Goal: Information Seeking & Learning: Learn about a topic

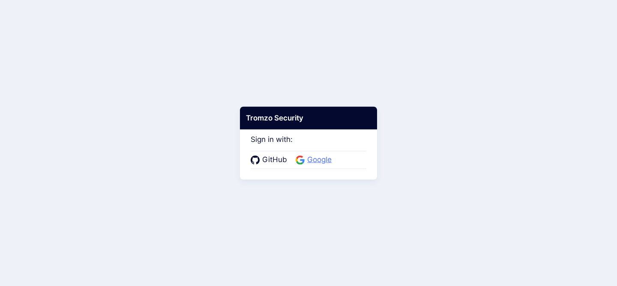
click at [323, 162] on span "Google" at bounding box center [320, 159] width 30 height 11
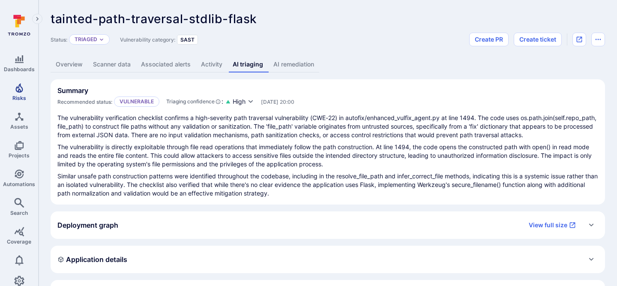
click at [26, 90] on link "Risks" at bounding box center [19, 91] width 38 height 25
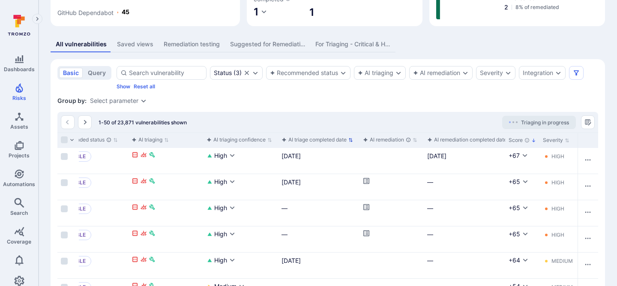
scroll to position [147, 0]
click at [303, 156] on div "[DATE]" at bounding box center [319, 156] width 75 height 9
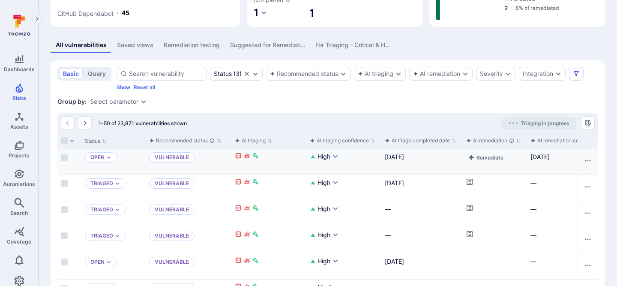
scroll to position [0, 0]
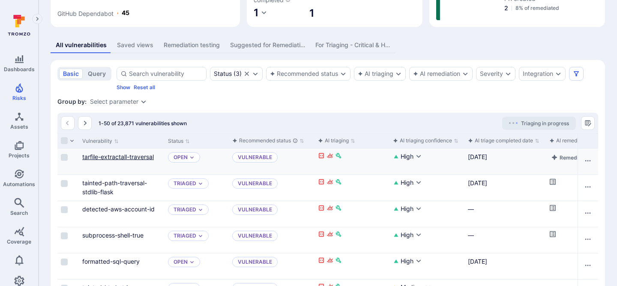
click at [123, 157] on link "tarfile-extractall-traversal" at bounding box center [118, 156] width 72 height 7
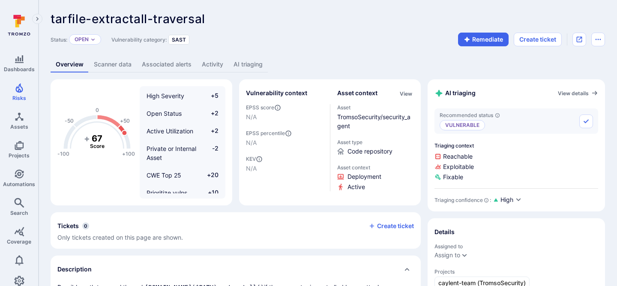
click at [207, 61] on link "Activity" at bounding box center [213, 65] width 32 height 16
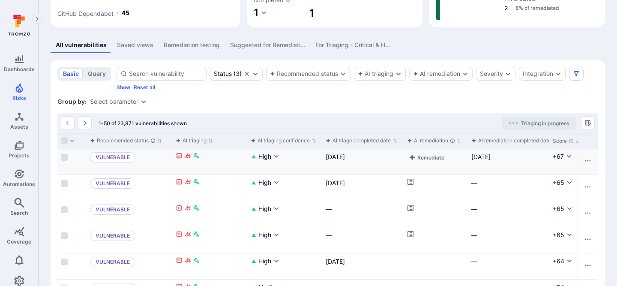
scroll to position [0, 147]
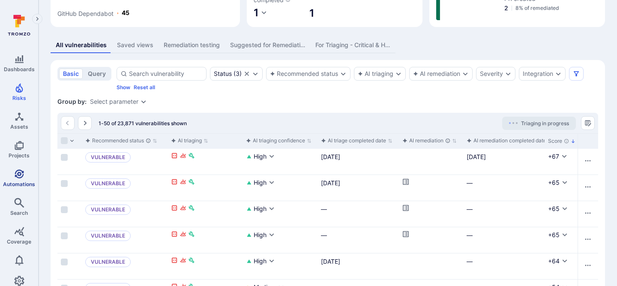
click at [13, 172] on link "Automations" at bounding box center [19, 177] width 38 height 25
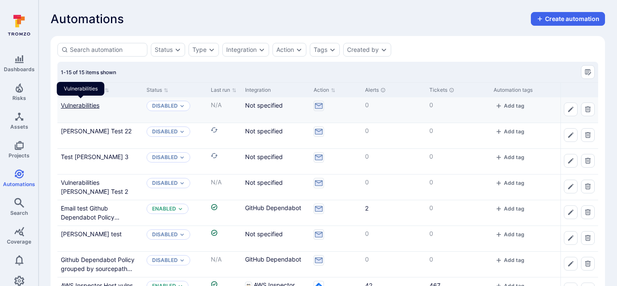
click at [80, 107] on link "Vulnerabilities" at bounding box center [80, 105] width 39 height 7
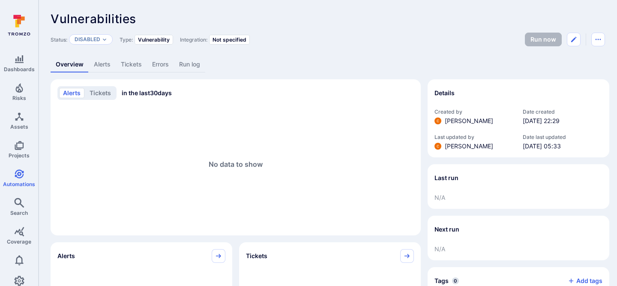
click at [192, 71] on link "Run log" at bounding box center [189, 65] width 31 height 16
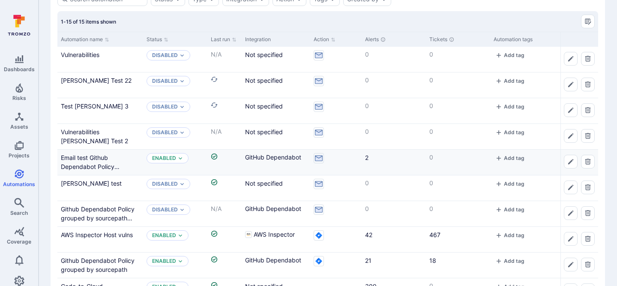
scroll to position [52, 0]
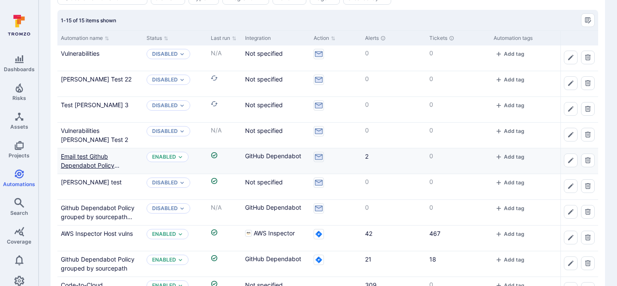
click at [91, 158] on link "Email test Github Dependabot Policy grouped by sourcepath Copy" at bounding box center [94, 170] width 66 height 34
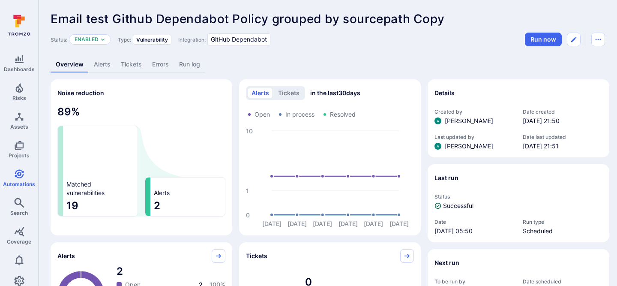
click at [184, 64] on link "Run log" at bounding box center [189, 65] width 31 height 16
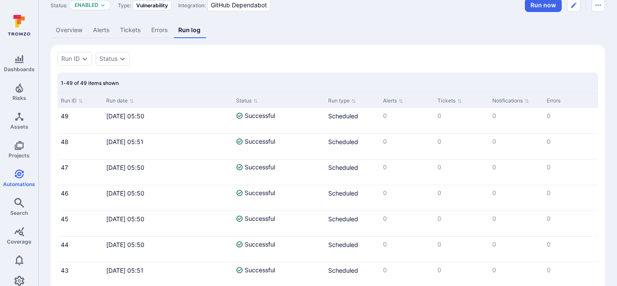
scroll to position [56, 0]
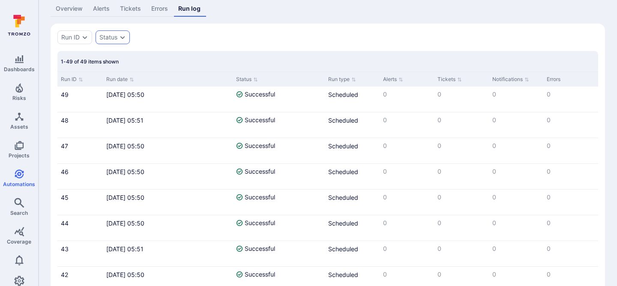
click at [112, 39] on div "Status" at bounding box center [108, 37] width 18 height 7
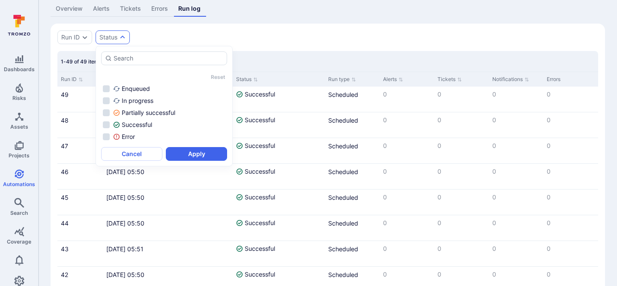
click at [159, 37] on div "Run ID Status" at bounding box center [327, 37] width 541 height 14
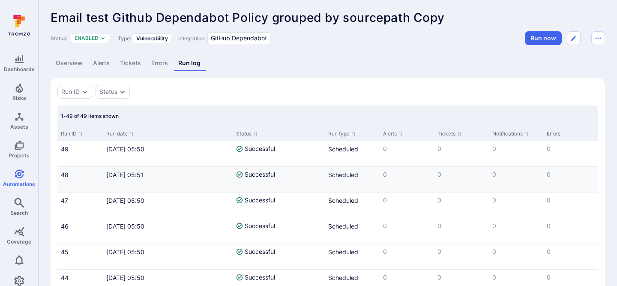
scroll to position [0, 0]
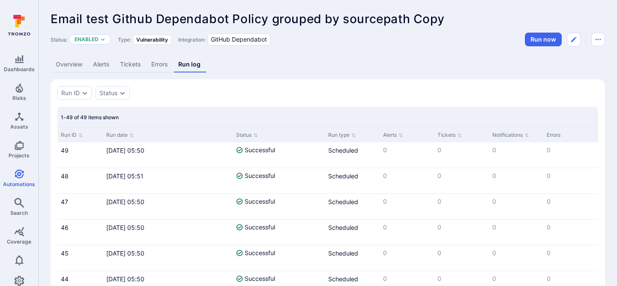
click at [103, 63] on link "Alerts" at bounding box center [101, 65] width 27 height 16
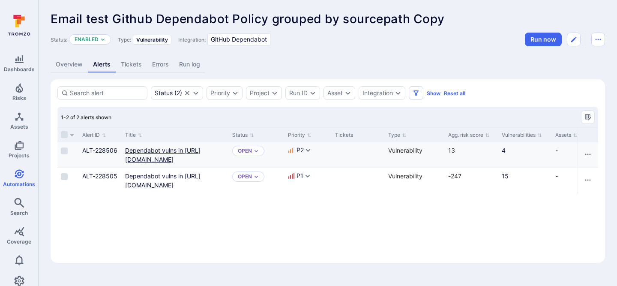
click at [142, 157] on link "Dependabot vulns in [URL][DOMAIN_NAME]" at bounding box center [162, 155] width 75 height 16
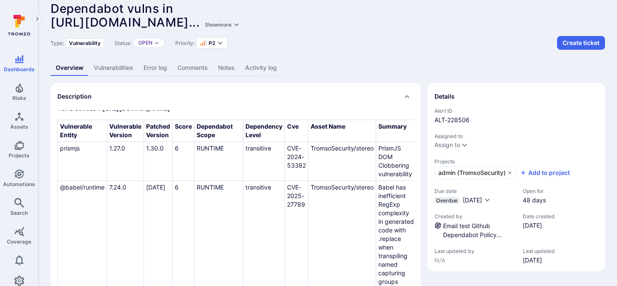
scroll to position [11, 0]
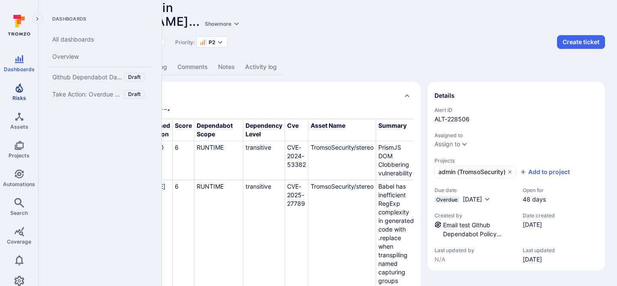
click at [20, 95] on span "Risks" at bounding box center [19, 98] width 14 height 6
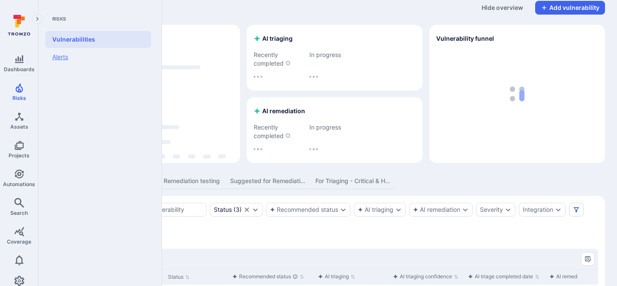
click at [69, 56] on link "Alerts" at bounding box center [98, 57] width 106 height 18
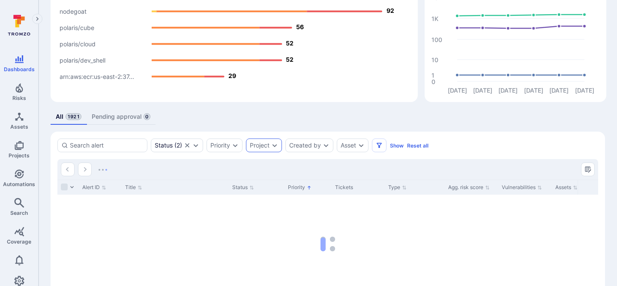
scroll to position [92, 0]
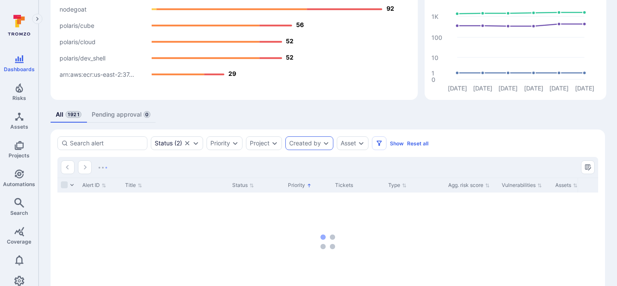
click at [321, 146] on div "Created by" at bounding box center [305, 143] width 32 height 7
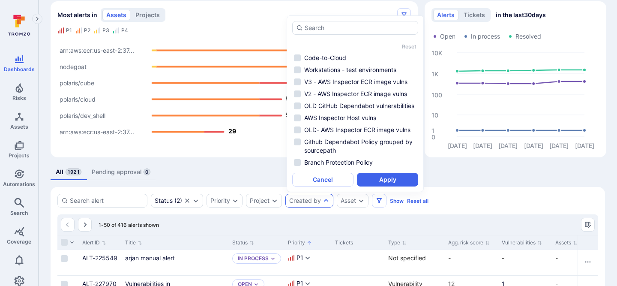
scroll to position [44, 0]
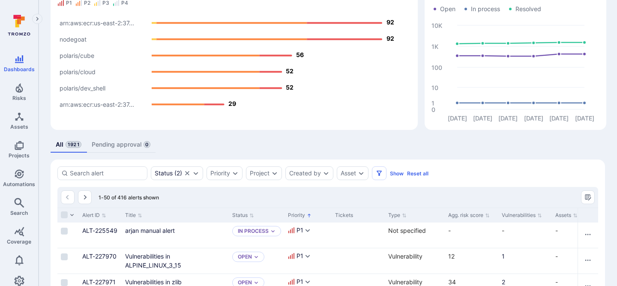
scroll to position [0, 0]
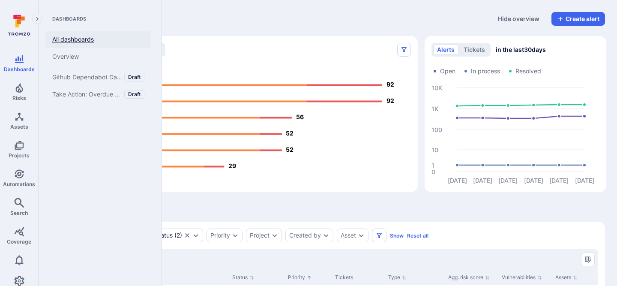
click at [85, 39] on link "All dashboards" at bounding box center [98, 39] width 106 height 17
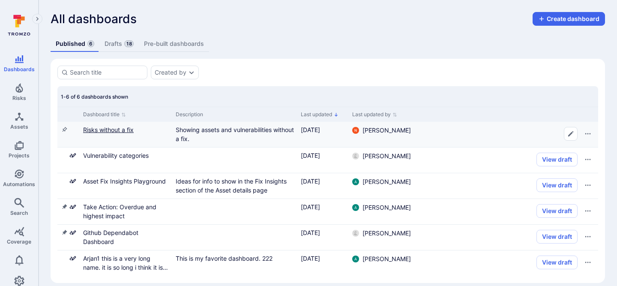
click at [98, 127] on link "Risks without a fix" at bounding box center [108, 129] width 51 height 7
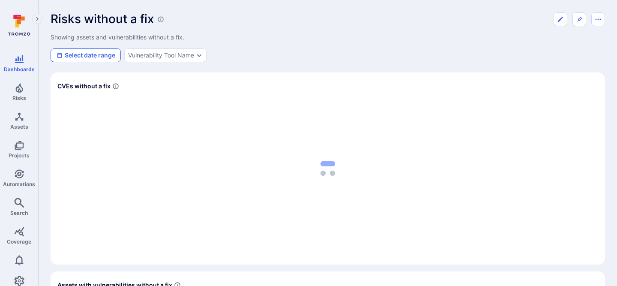
click at [101, 54] on button "Select date range" at bounding box center [86, 55] width 70 height 14
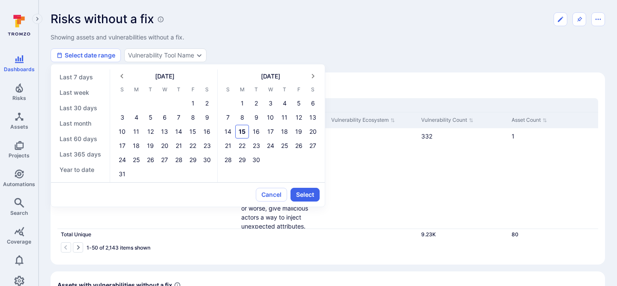
click at [270, 42] on div at bounding box center [308, 143] width 617 height 286
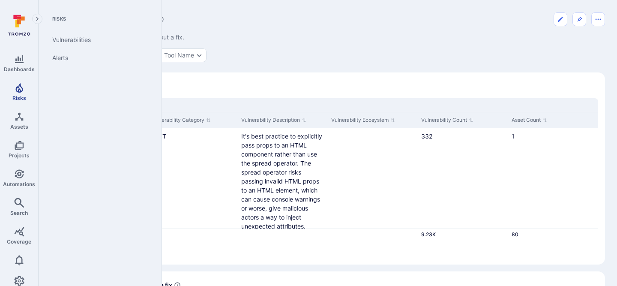
click at [23, 88] on icon "Risks" at bounding box center [19, 88] width 10 height 10
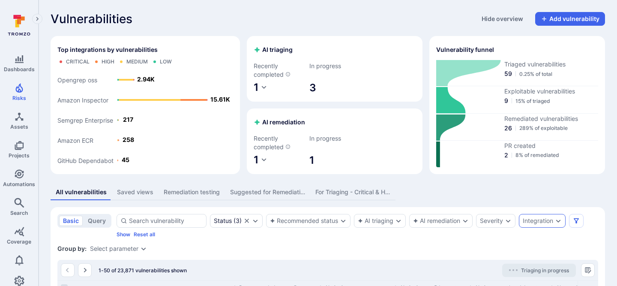
click at [537, 219] on div "Integration" at bounding box center [538, 220] width 30 height 7
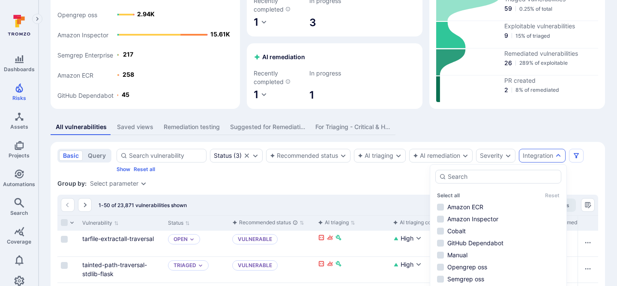
scroll to position [36, 0]
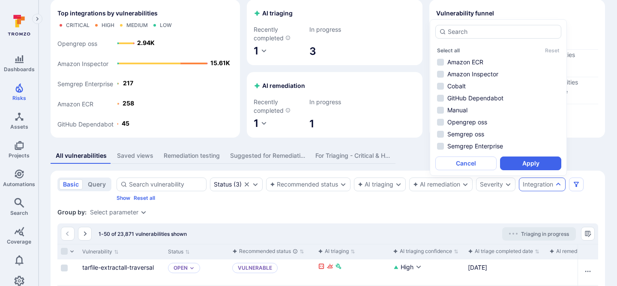
click at [458, 209] on div "Group by: Select parameter" at bounding box center [327, 212] width 541 height 9
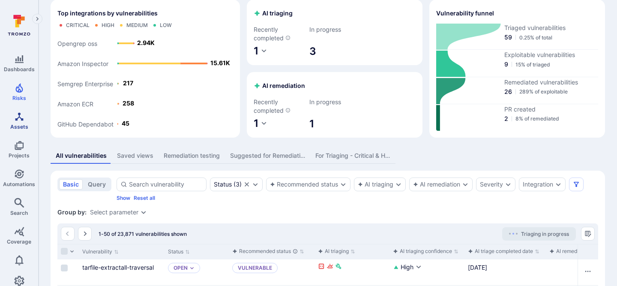
click at [33, 125] on link "Assets" at bounding box center [19, 120] width 38 height 25
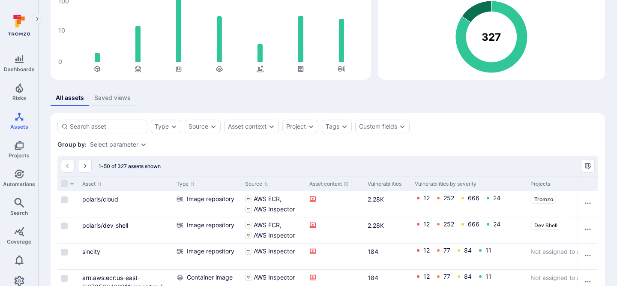
scroll to position [81, 0]
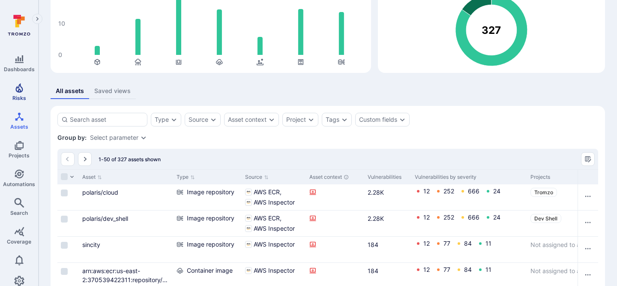
click at [9, 100] on link "Risks" at bounding box center [19, 91] width 38 height 25
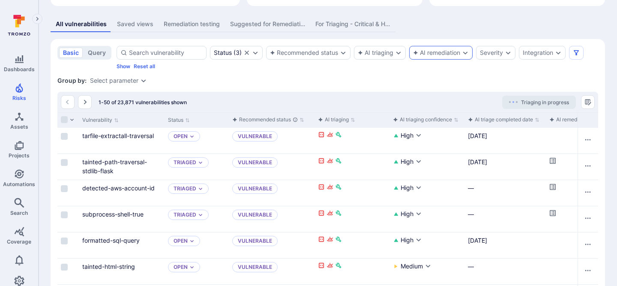
scroll to position [168, 0]
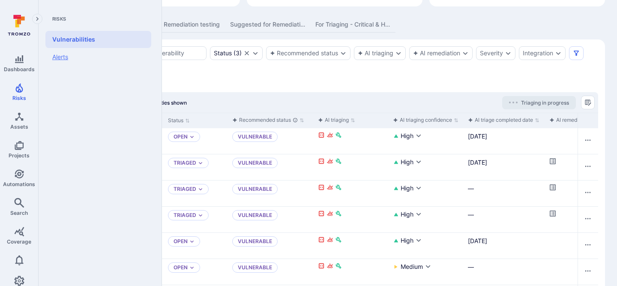
click at [81, 57] on link "Alerts" at bounding box center [98, 57] width 106 height 18
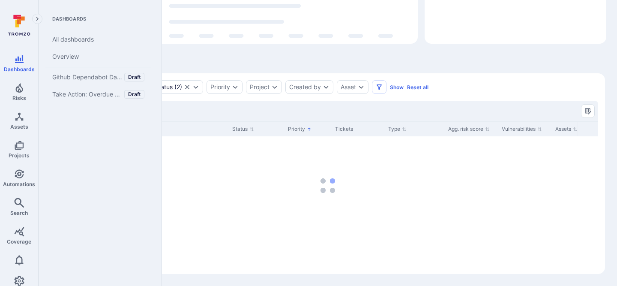
scroll to position [148, 0]
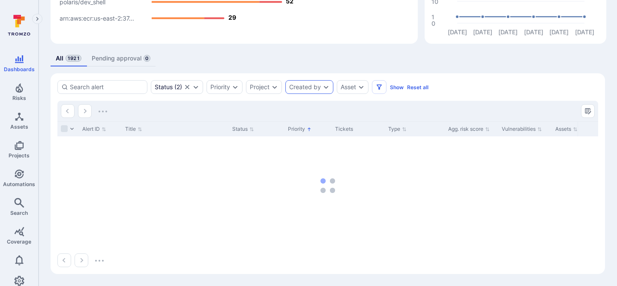
click at [320, 85] on div "Created by" at bounding box center [305, 87] width 32 height 7
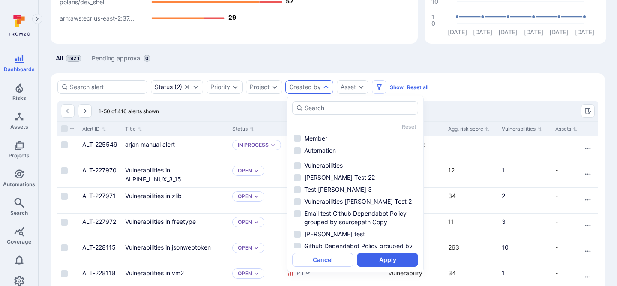
click at [365, 55] on div "All 1921 Pending approval 0" at bounding box center [328, 59] width 555 height 16
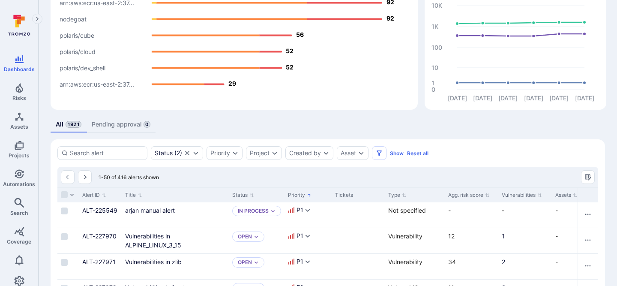
scroll to position [19, 0]
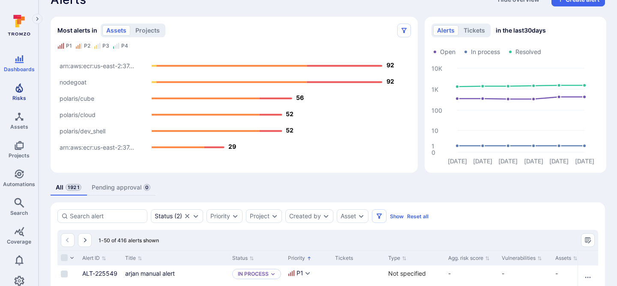
click at [19, 92] on icon "Risks" at bounding box center [19, 88] width 10 height 10
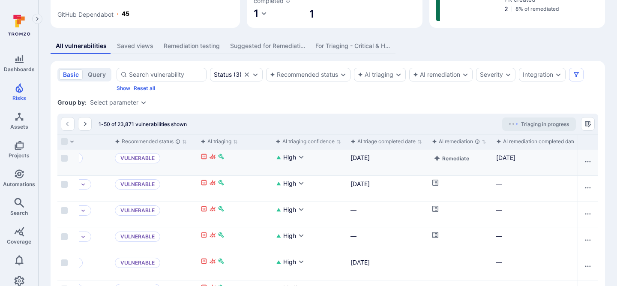
scroll to position [0, 194]
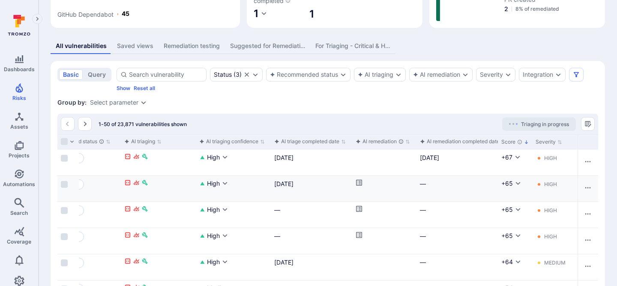
click at [360, 181] on icon "Cell for aiCtx.remediationStatus" at bounding box center [359, 183] width 6 height 6
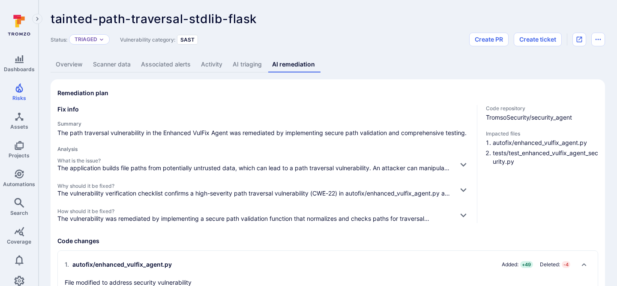
scroll to position [2, 0]
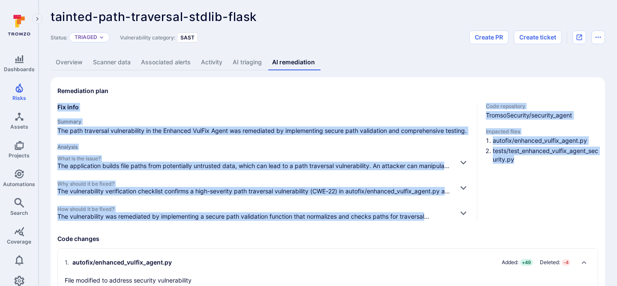
drag, startPoint x: 594, startPoint y: 204, endPoint x: 480, endPoint y: 97, distance: 156.5
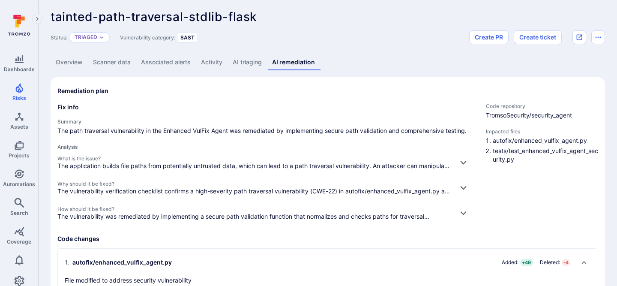
click at [482, 103] on div "Code repository TromsoSecurity/security_agent Impacted files autofix/enhanced_v…" at bounding box center [537, 162] width 121 height 118
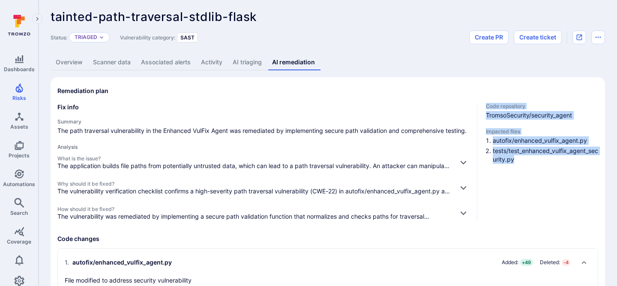
drag, startPoint x: 482, startPoint y: 101, endPoint x: 577, endPoint y: 171, distance: 118.6
click at [583, 193] on div "Code repository TromsoSecurity/security_agent Impacted files autofix/enhanced_v…" at bounding box center [537, 162] width 121 height 118
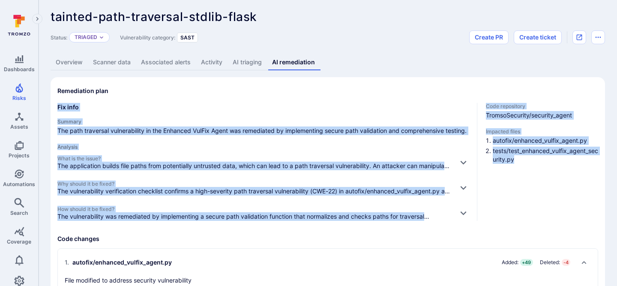
drag, startPoint x: 583, startPoint y: 192, endPoint x: 483, endPoint y: 99, distance: 136.2
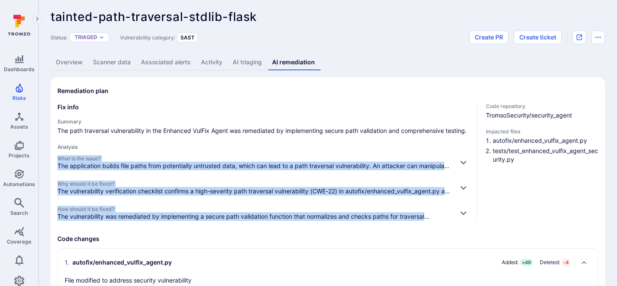
drag, startPoint x: 53, startPoint y: 158, endPoint x: 196, endPoint y: 223, distance: 157.3
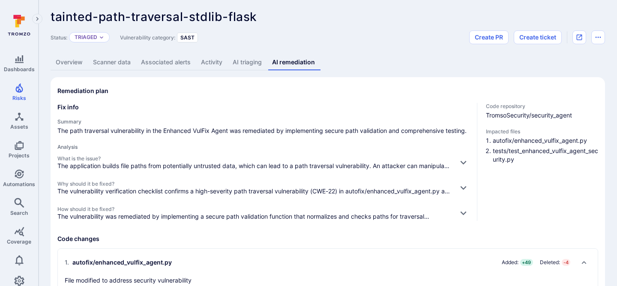
drag, startPoint x: 93, startPoint y: 206, endPoint x: 143, endPoint y: 206, distance: 50.1
click at [163, 241] on h3 "Code changes" at bounding box center [327, 238] width 541 height 9
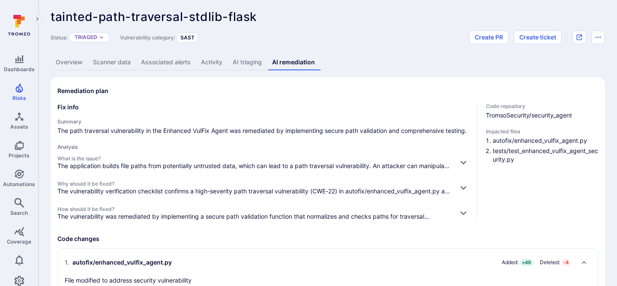
click at [360, 163] on p "The application builds file paths from potentially untrusted data, which can le…" at bounding box center [254, 166] width 394 height 9
click at [464, 161] on icon "button" at bounding box center [463, 163] width 6 height 4
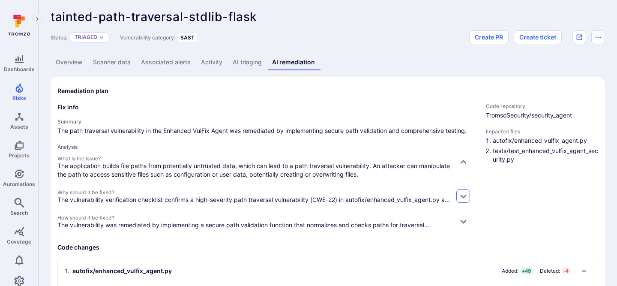
click at [466, 195] on icon "button" at bounding box center [463, 196] width 9 height 9
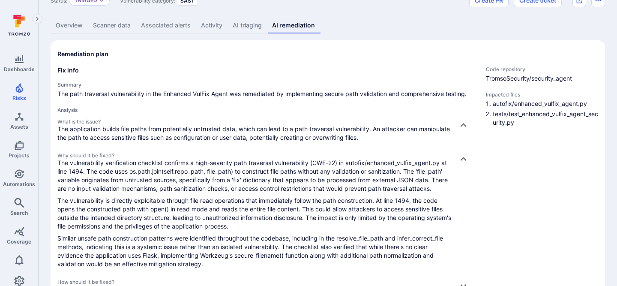
scroll to position [88, 0]
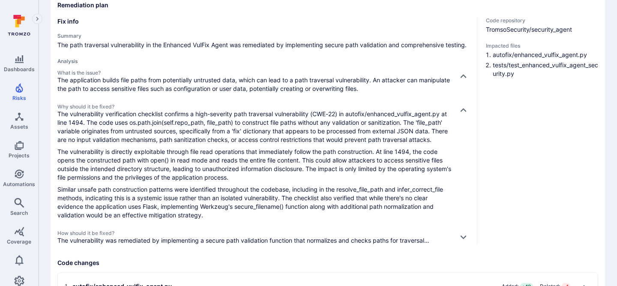
click at [462, 238] on icon "button" at bounding box center [463, 236] width 9 height 9
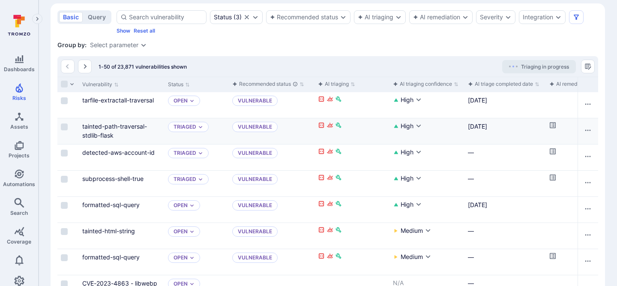
scroll to position [242, 0]
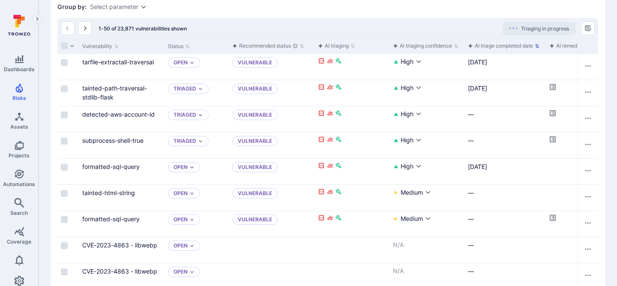
click at [504, 48] on div "AI triage completed date" at bounding box center [500, 46] width 65 height 9
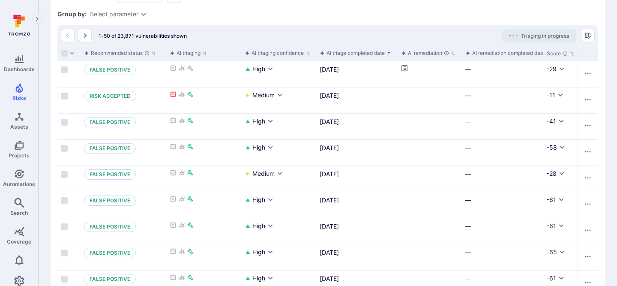
scroll to position [0, 204]
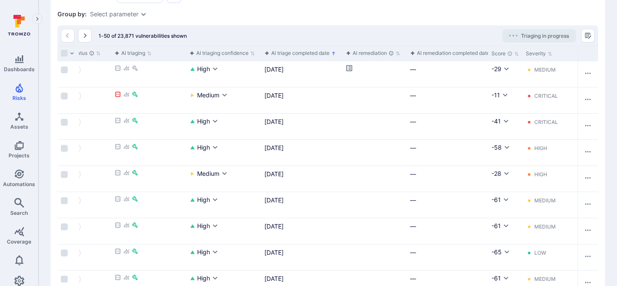
click at [450, 53] on div "AI remediation completed date" at bounding box center [450, 53] width 80 height 9
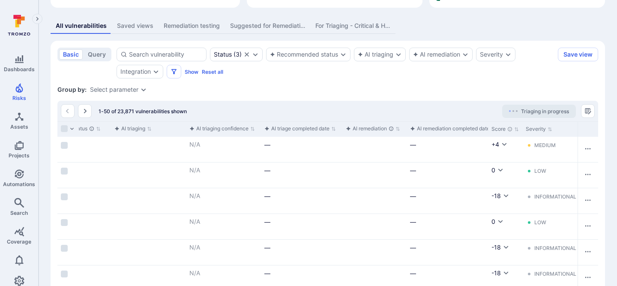
scroll to position [242, 0]
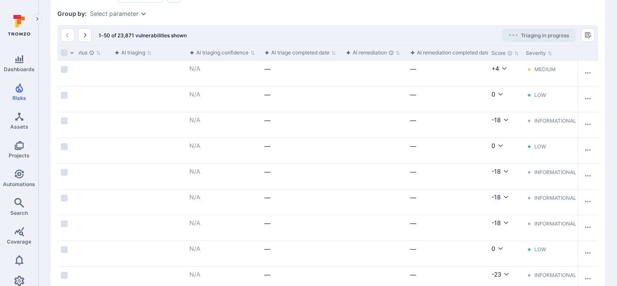
click at [424, 53] on div "AI remediation completed date" at bounding box center [450, 52] width 80 height 9
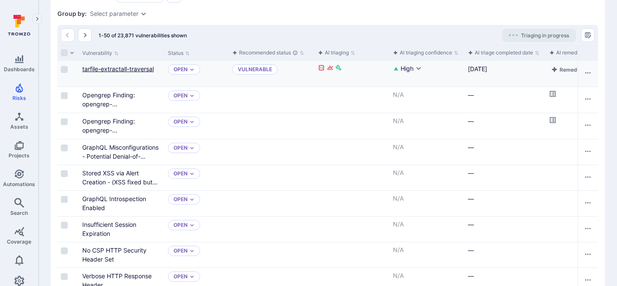
click at [127, 69] on link "tarfile-extractall-traversal" at bounding box center [118, 68] width 72 height 7
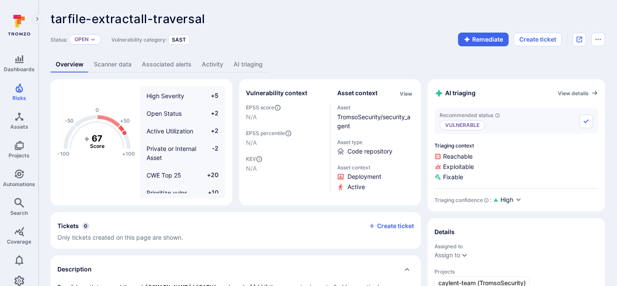
click at [253, 63] on link "AI triaging" at bounding box center [247, 65] width 39 height 16
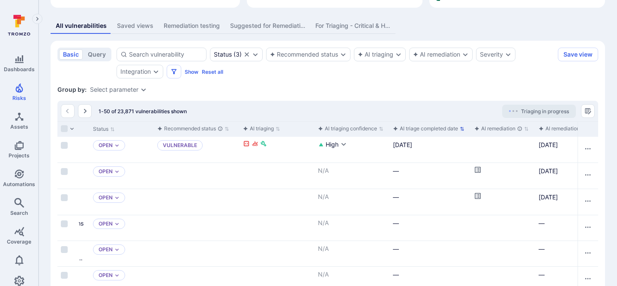
scroll to position [0, 129]
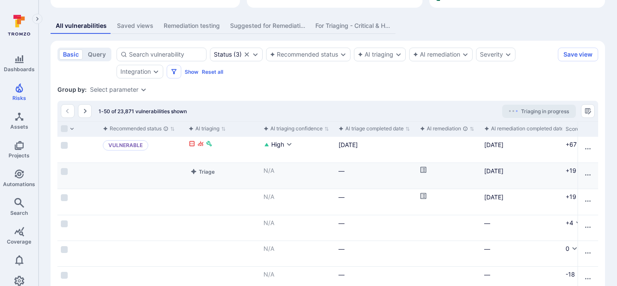
click at [499, 171] on div "[DATE]" at bounding box center [521, 170] width 75 height 9
click at [424, 168] on icon "Cell for aiCtx.remediationStatus" at bounding box center [423, 170] width 6 height 6
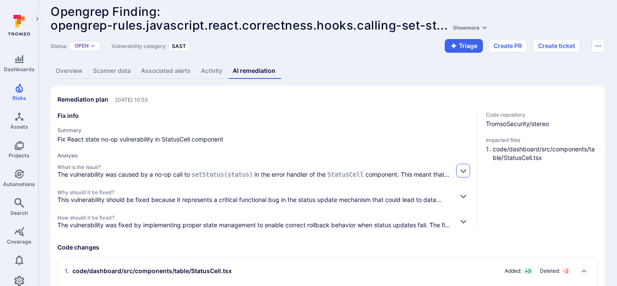
click at [465, 166] on icon "button" at bounding box center [463, 170] width 9 height 9
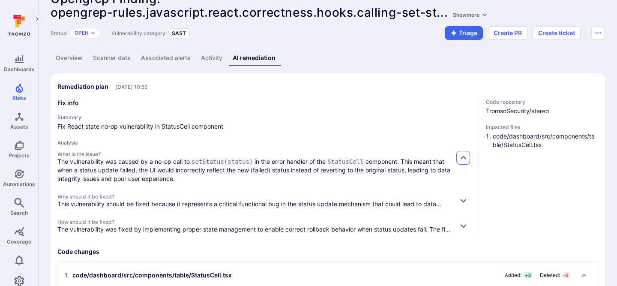
scroll to position [37, 0]
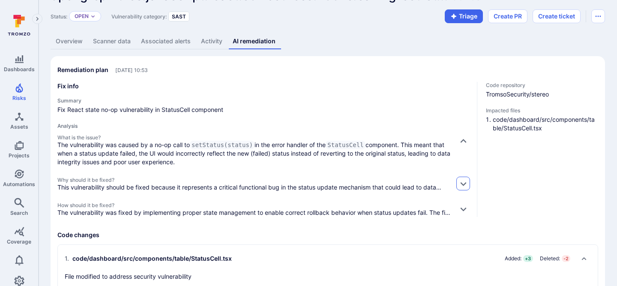
click at [464, 180] on icon "button" at bounding box center [463, 183] width 9 height 9
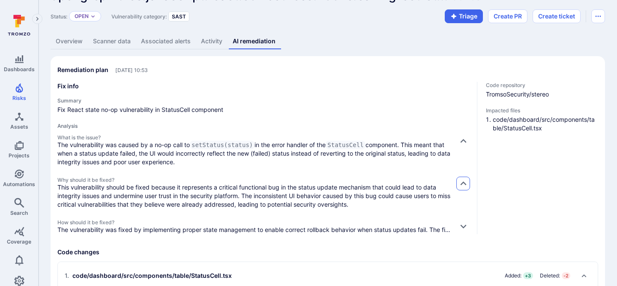
scroll to position [56, 0]
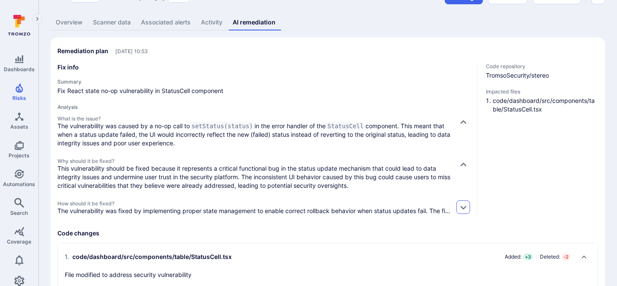
click at [464, 201] on button "button" at bounding box center [463, 207] width 14 height 14
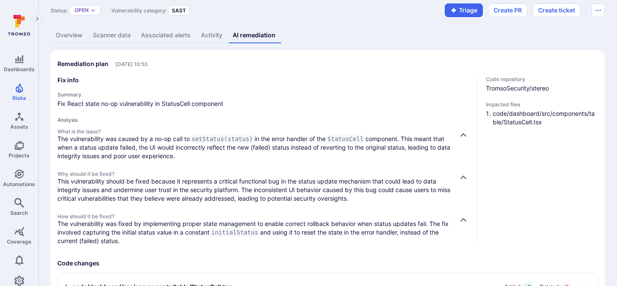
scroll to position [44, 0]
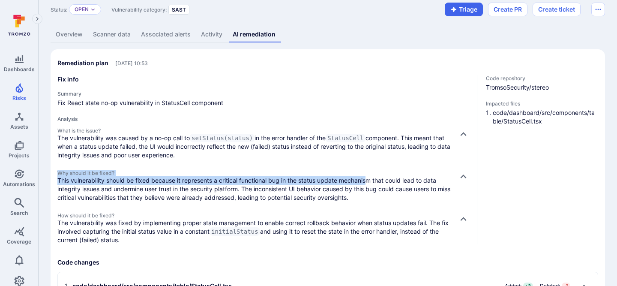
drag, startPoint x: 57, startPoint y: 171, endPoint x: 365, endPoint y: 168, distance: 308.6
click at [365, 168] on section "Remediation plan [DATE] 10:53 Fix info Summary Fix React state no-op vulnerabil…" at bounding box center [328, 276] width 555 height 455
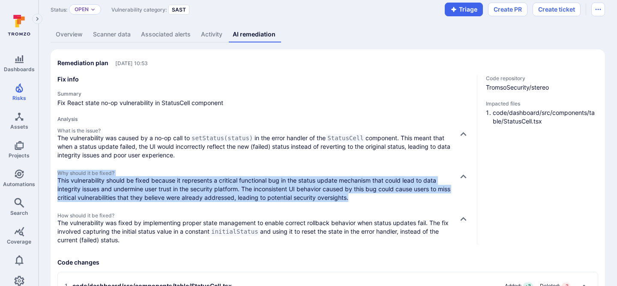
drag, startPoint x: 375, startPoint y: 197, endPoint x: 57, endPoint y: 175, distance: 317.9
click at [57, 175] on div "Why should it be fixed? This vulnerability should be fixed because it represent…" at bounding box center [254, 186] width 394 height 32
click at [57, 175] on span "Why should it be fixed?" at bounding box center [254, 173] width 394 height 6
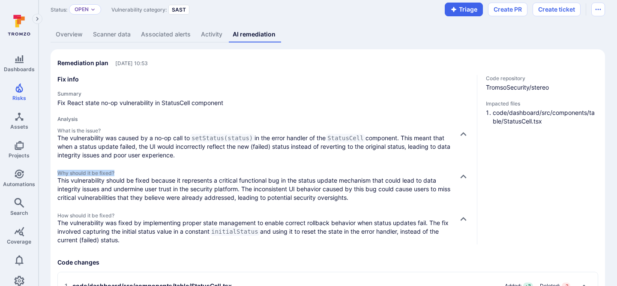
drag, startPoint x: 116, startPoint y: 171, endPoint x: 46, endPoint y: 172, distance: 69.9
click at [46, 172] on div "Opengrep Finding: opengrep-rules.javascript.react.correctness.hooks.calling-set…" at bounding box center [328, 236] width 579 height 560
click at [49, 171] on div "Opengrep Finding: opengrep-rules.javascript.react.correctness.hooks.calling-set…" at bounding box center [328, 236] width 579 height 560
click at [75, 30] on link "Overview" at bounding box center [69, 35] width 37 height 16
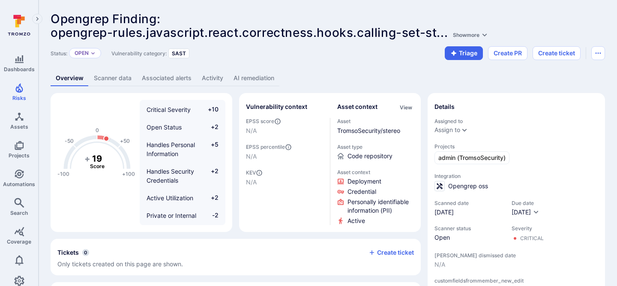
click at [266, 77] on link "AI remediation" at bounding box center [253, 78] width 51 height 16
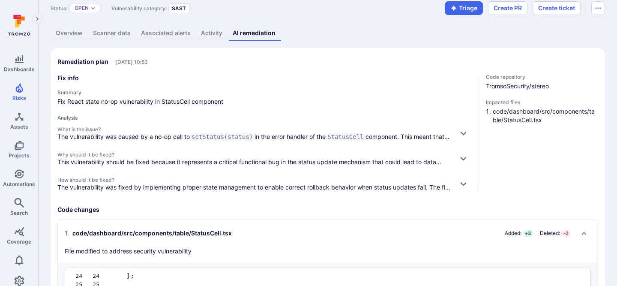
scroll to position [46, 0]
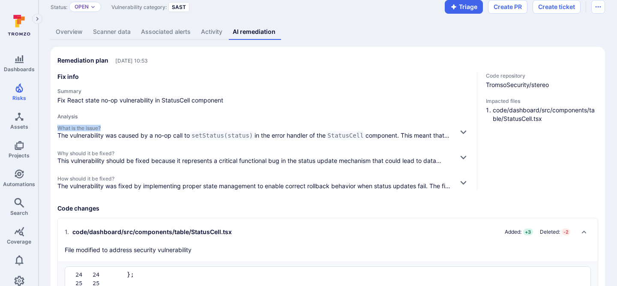
drag, startPoint x: 54, startPoint y: 127, endPoint x: 114, endPoint y: 126, distance: 59.6
click at [114, 126] on section "Remediation plan [DATE] 10:53 Fix info Summary Fix React state no-op vulnerabil…" at bounding box center [328, 248] width 555 height 403
click at [114, 126] on span "What is the issue?" at bounding box center [254, 128] width 394 height 6
drag, startPoint x: 114, startPoint y: 126, endPoint x: 61, endPoint y: 122, distance: 52.9
click at [61, 122] on div "Analysis What is the issue? The vulnerability was caused by a no-op call to set…" at bounding box center [263, 151] width 413 height 77
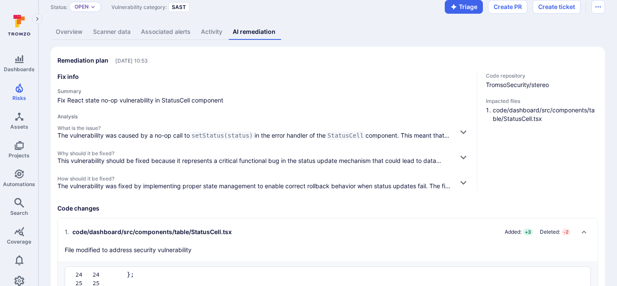
click at [146, 119] on h4 "Analysis" at bounding box center [263, 116] width 413 height 6
drag, startPoint x: 111, startPoint y: 124, endPoint x: 58, endPoint y: 124, distance: 52.7
click at [58, 124] on div "Analysis What is the issue? The vulnerability was caused by a no-op call to set…" at bounding box center [263, 151] width 413 height 77
drag, startPoint x: 58, startPoint y: 127, endPoint x: 114, endPoint y: 127, distance: 56.1
click at [114, 127] on span "What is the issue?" at bounding box center [254, 128] width 394 height 6
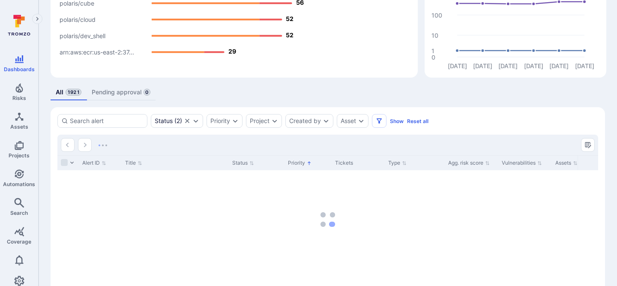
scroll to position [127, 0]
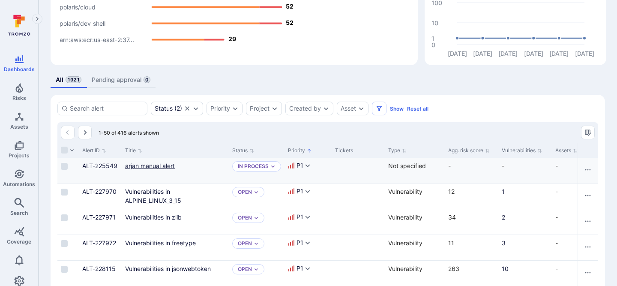
click at [165, 164] on link "arjan manual alert" at bounding box center [150, 165] width 50 height 7
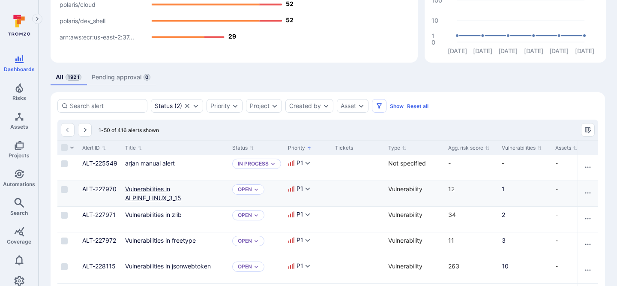
click at [137, 200] on link "Vulnerabilities in ALPINE_LINUX_3_15" at bounding box center [153, 193] width 56 height 16
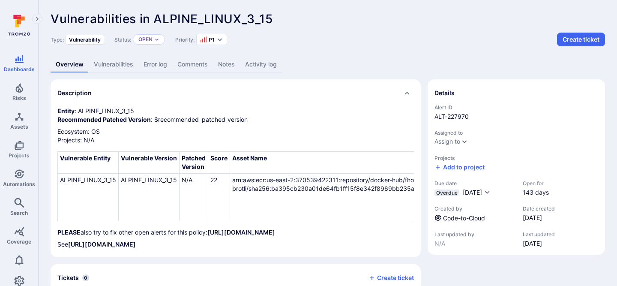
click at [438, 216] on icon "details card" at bounding box center [438, 217] width 7 height 7
click at [452, 216] on link "Code-to-Cloud" at bounding box center [464, 217] width 42 height 7
click at [548, 6] on div "Vulnerabilities in ALPINE_LINUX_3_15 ... Show more Type: Vulnerability Status: …" at bounding box center [328, 169] width 579 height 338
